Goal: Task Accomplishment & Management: Manage account settings

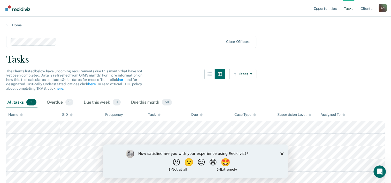
click at [283, 155] on polygon "Close survey" at bounding box center [281, 153] width 3 height 3
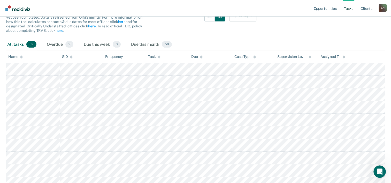
scroll to position [62, 0]
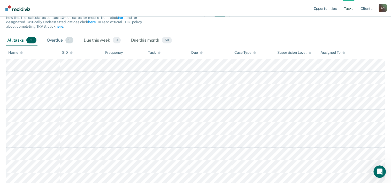
click at [53, 40] on div "Overdue 2" at bounding box center [60, 40] width 29 height 11
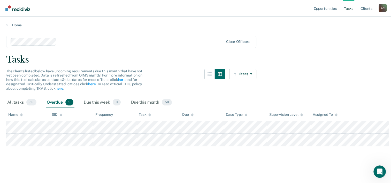
scroll to position [0, 0]
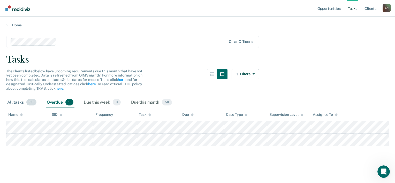
click at [27, 106] on div "All tasks 52" at bounding box center [21, 102] width 31 height 11
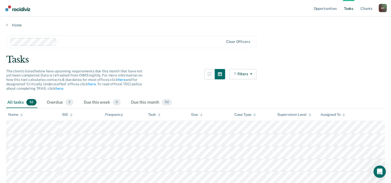
click at [183, 55] on div "Tasks" at bounding box center [195, 59] width 379 height 11
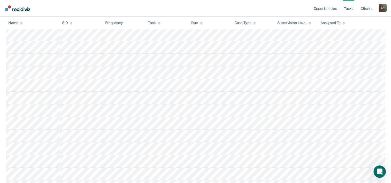
scroll to position [135, 0]
